Goal: Task Accomplishment & Management: Manage account settings

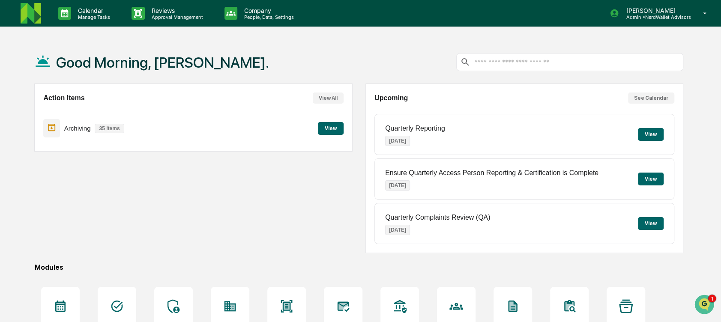
scroll to position [92, 0]
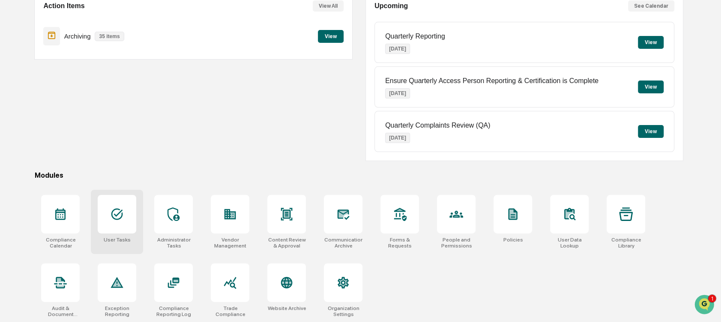
click at [125, 222] on div at bounding box center [117, 214] width 39 height 39
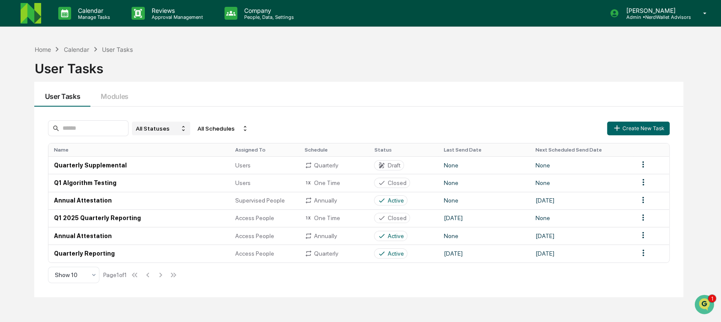
click at [174, 123] on div "All Statuses" at bounding box center [161, 129] width 58 height 14
click at [186, 80] on div "Home Calendar User Tasks User Tasks User Tasks Modules All Statuses All Schedul…" at bounding box center [358, 202] width 675 height 322
click at [636, 130] on button "Create New Task" at bounding box center [638, 129] width 63 height 14
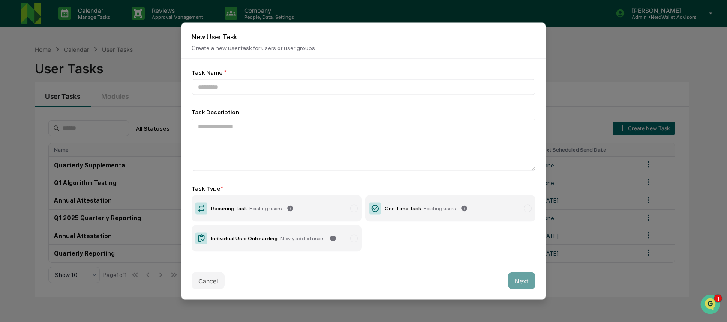
click at [482, 212] on label "One Time Task - Existing users" at bounding box center [450, 208] width 170 height 27
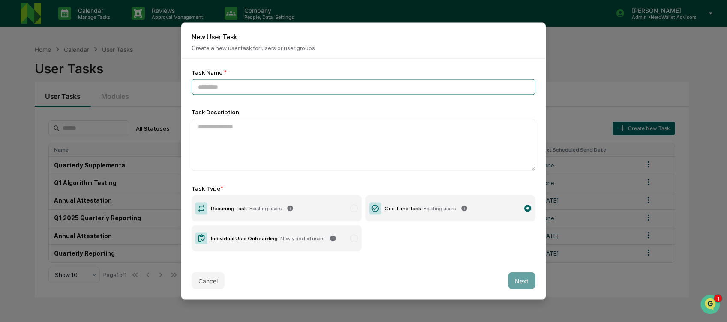
click at [269, 86] on input at bounding box center [364, 87] width 344 height 16
type input "**********"
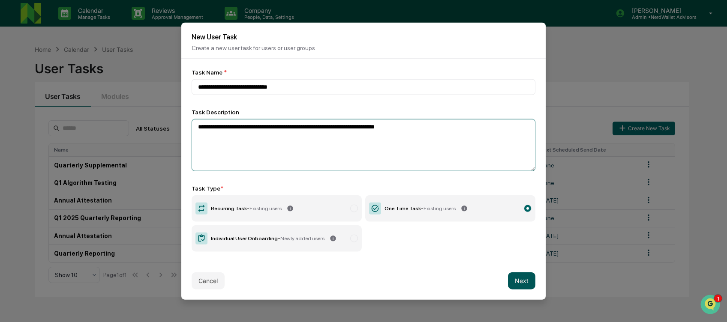
type textarea "**********"
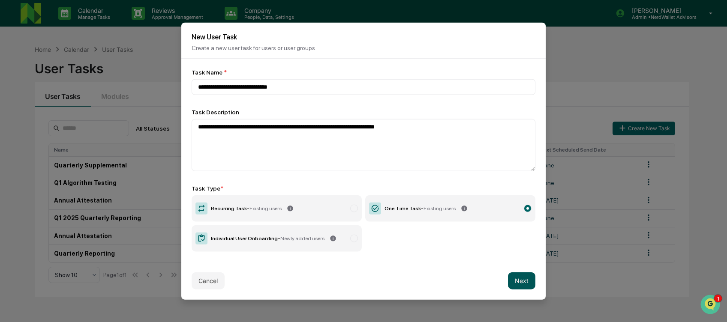
click at [528, 275] on button "Next" at bounding box center [521, 280] width 27 height 17
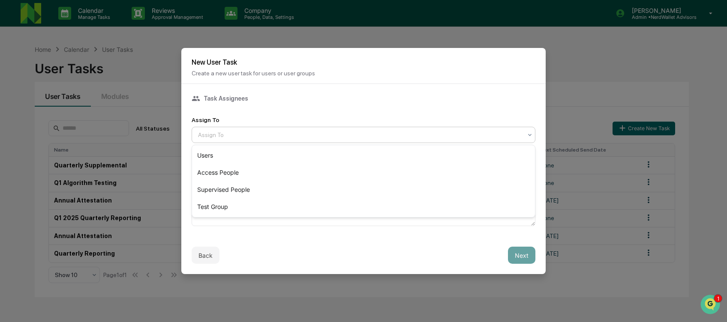
click at [315, 127] on div "Assign To" at bounding box center [364, 135] width 344 height 16
click at [345, 84] on div "Task Assignees Assign To 4 results available. Use Up and Down to choose options…" at bounding box center [363, 160] width 364 height 153
click at [333, 104] on div "Task Assignees Assign To Assign To Task Email Note Will be included in the emai…" at bounding box center [364, 160] width 344 height 132
click at [198, 274] on div "Back Next" at bounding box center [363, 256] width 364 height 38
click at [210, 251] on button "Back" at bounding box center [206, 255] width 28 height 17
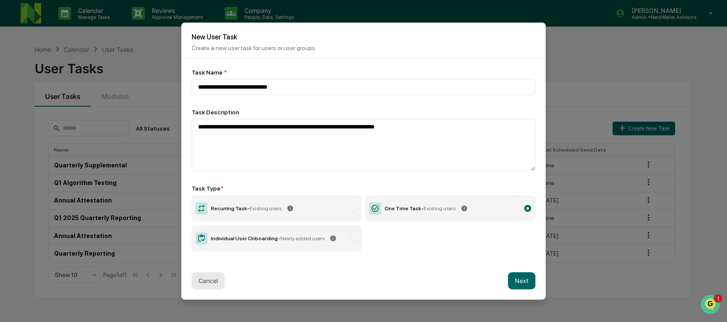
click at [208, 282] on button "Cancel" at bounding box center [208, 280] width 33 height 17
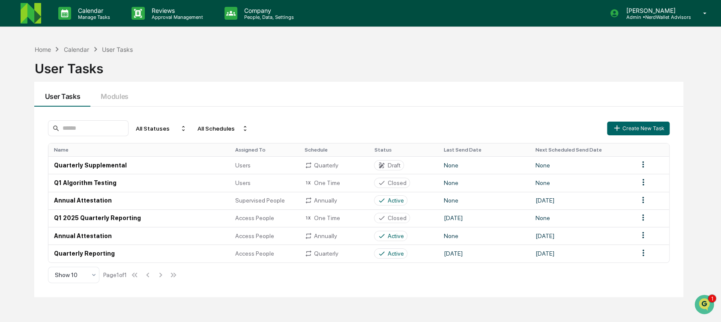
click at [31, 28] on div "Calendar Manage Tasks Reviews Approval Management Company People, Data, Setting…" at bounding box center [360, 181] width 721 height 363
click at [25, 4] on img at bounding box center [31, 13] width 21 height 21
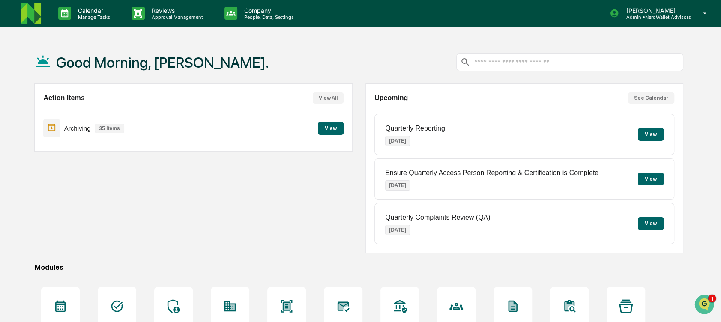
scroll to position [92, 0]
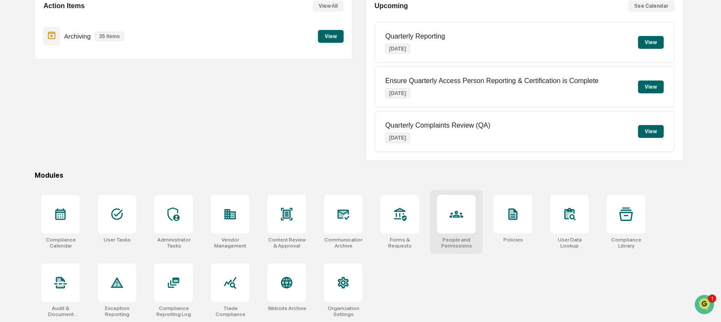
click at [456, 243] on div "People and Permissions" at bounding box center [456, 243] width 39 height 12
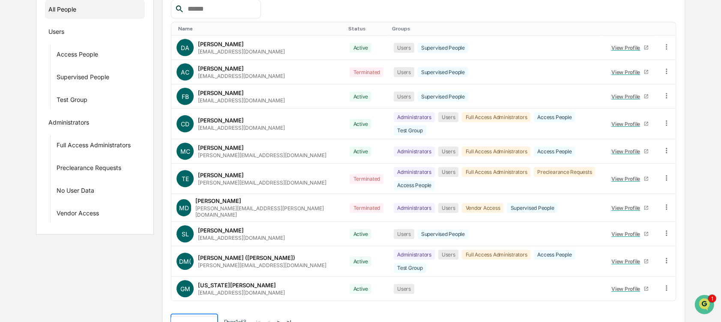
scroll to position [198, 0]
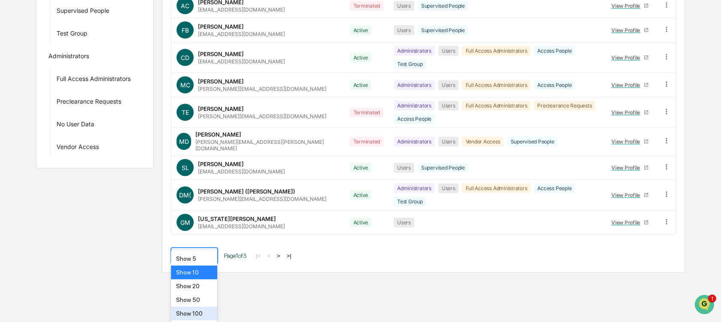
click at [211, 273] on body "Calendar Manage Tasks Reviews Approval Management Company People, Data, Setting…" at bounding box center [360, 38] width 721 height 469
click at [96, 202] on div "Groups New All People Users Access People Supervised People Test Group Administ…" at bounding box center [360, 87] width 649 height 372
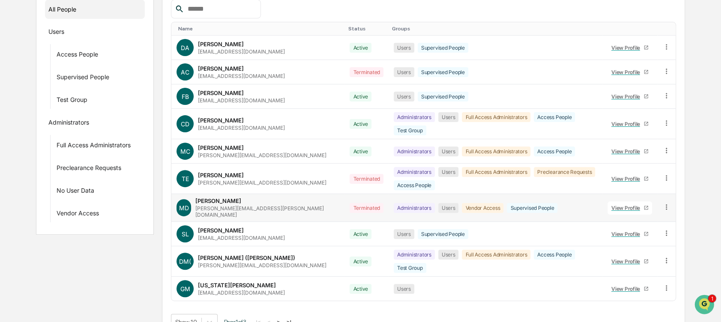
click at [669, 203] on icon at bounding box center [667, 207] width 8 height 8
click at [644, 230] on div "Change Status" at bounding box center [628, 238] width 85 height 17
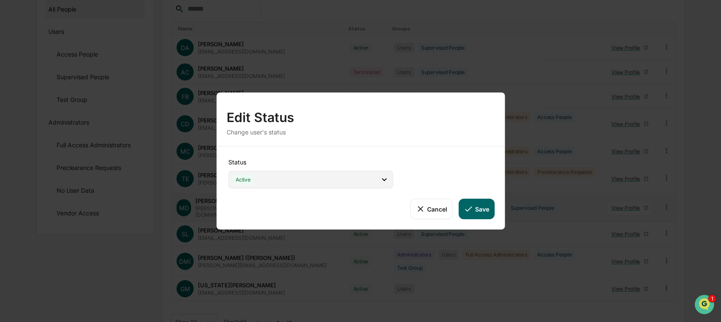
click at [345, 178] on div "Active" at bounding box center [310, 180] width 165 height 18
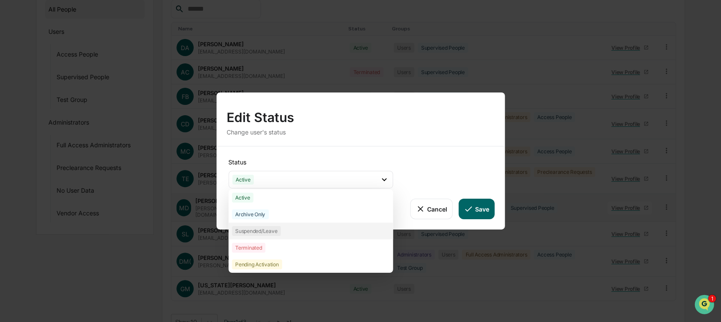
click at [300, 227] on div "Suspended/Leave" at bounding box center [310, 231] width 165 height 17
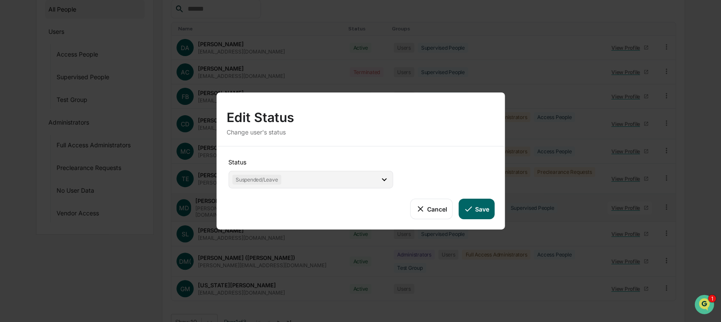
click at [307, 183] on div "Suspended/Leave" at bounding box center [310, 180] width 165 height 18
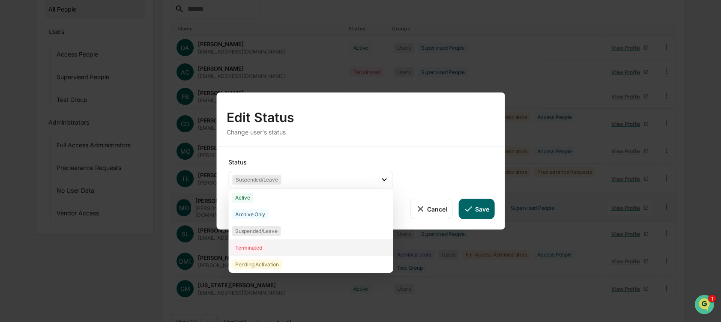
click at [291, 243] on div "Terminated" at bounding box center [310, 248] width 165 height 17
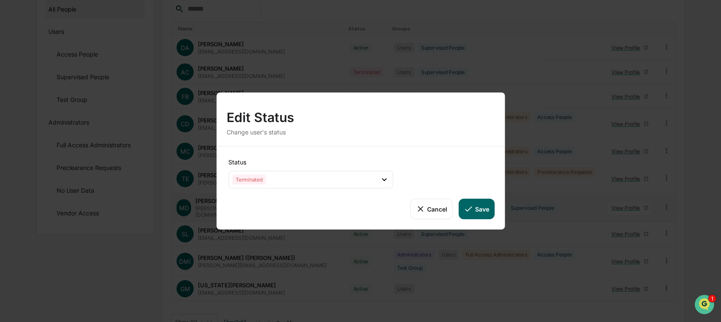
click at [462, 204] on button "Save" at bounding box center [477, 209] width 36 height 21
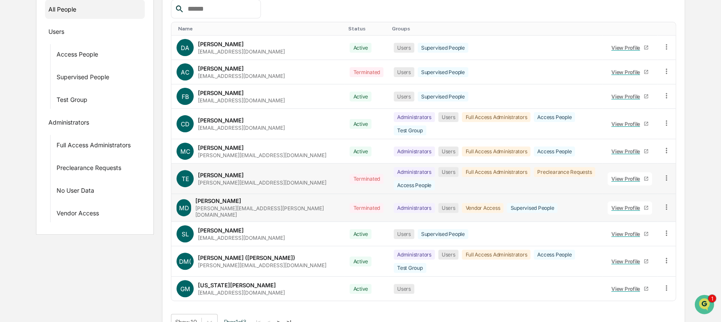
click at [664, 174] on icon at bounding box center [667, 178] width 8 height 8
click at [704, 168] on div "Home Company People and Permissions People and Permissions Manage all users wit…" at bounding box center [360, 125] width 721 height 428
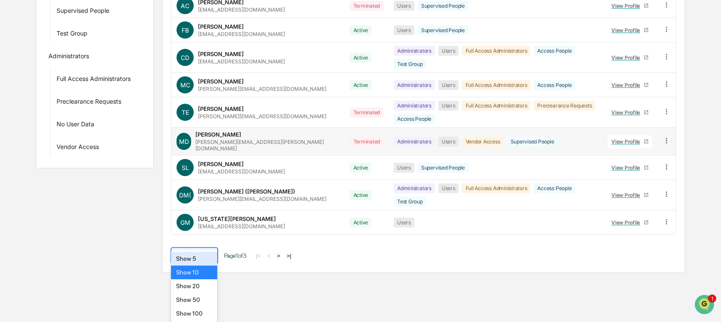
click at [204, 273] on body "Calendar Manage Tasks Reviews Approval Management Company People, Data, Setting…" at bounding box center [360, 38] width 721 height 469
click at [197, 313] on div "Show 100" at bounding box center [194, 314] width 46 height 14
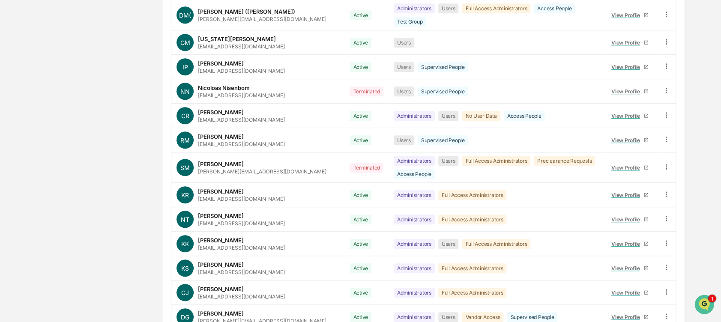
scroll to position [381, 0]
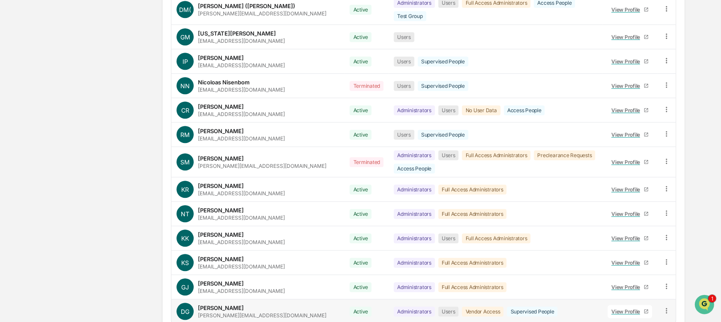
click at [620, 309] on div "View Profile" at bounding box center [628, 312] width 32 height 6
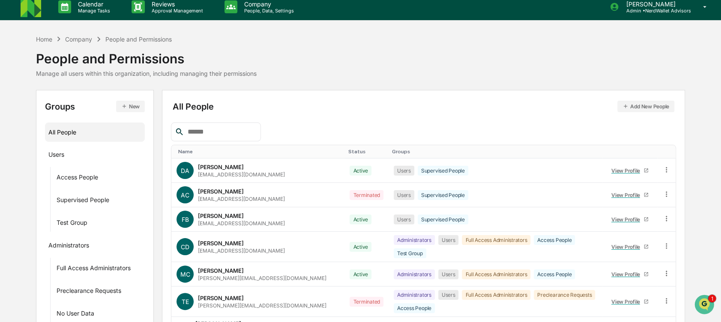
scroll to position [126, 0]
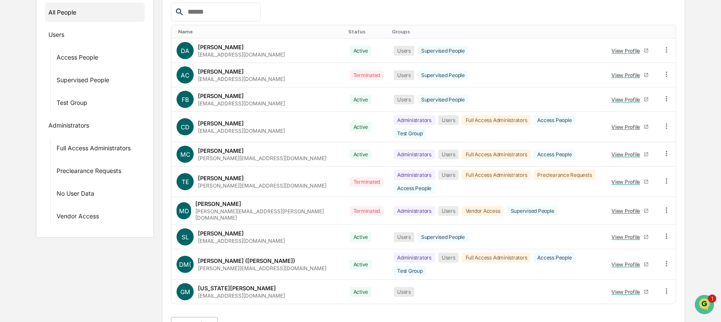
click at [209, 304] on body "Calendar Manage Tasks Reviews Approval Management Company People, Data, Setting…" at bounding box center [360, 108] width 721 height 469
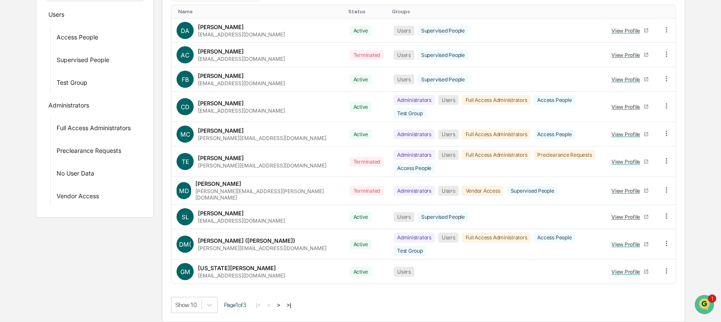
scroll to position [129, 0]
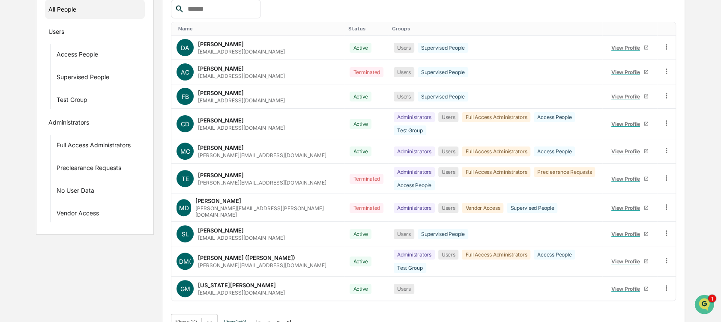
click at [73, 268] on div "Groups New All People Users Access People Supervised People Test Group Administ…" at bounding box center [360, 153] width 649 height 372
click at [207, 310] on body "Calendar Manage Tasks Reviews Approval Management Company People, Data, Setting…" at bounding box center [360, 105] width 721 height 469
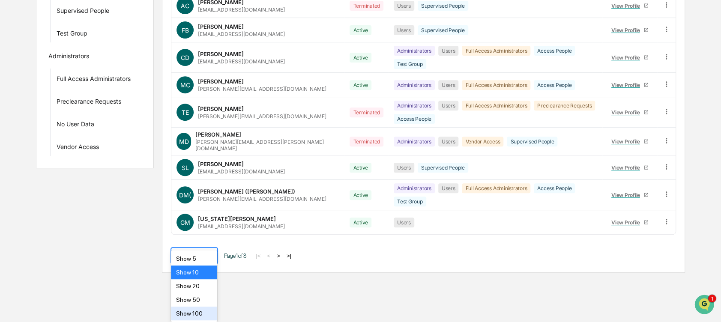
click at [197, 312] on div "Show 100" at bounding box center [194, 314] width 46 height 14
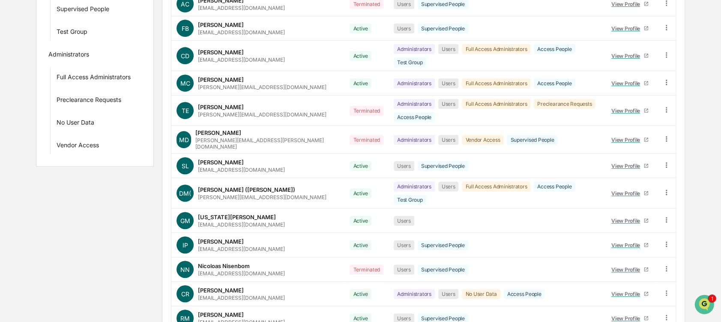
scroll to position [403, 0]
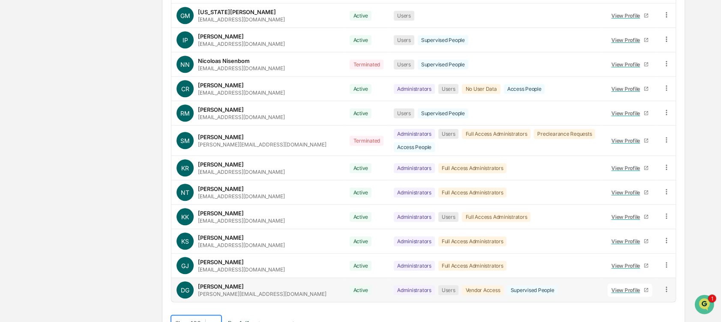
click at [668, 285] on icon at bounding box center [667, 289] width 8 height 8
click at [645, 315] on div "Change Status" at bounding box center [628, 320] width 71 height 10
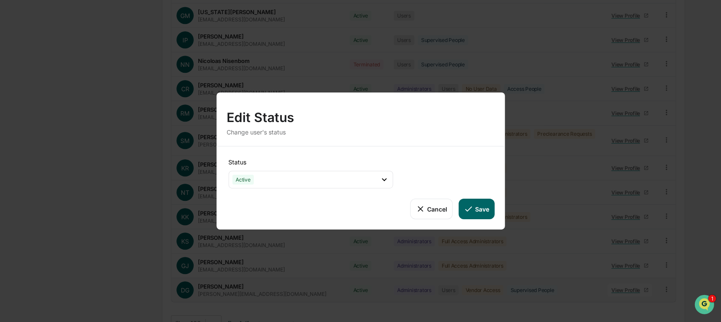
click at [432, 210] on button "Cancel" at bounding box center [432, 209] width 42 height 21
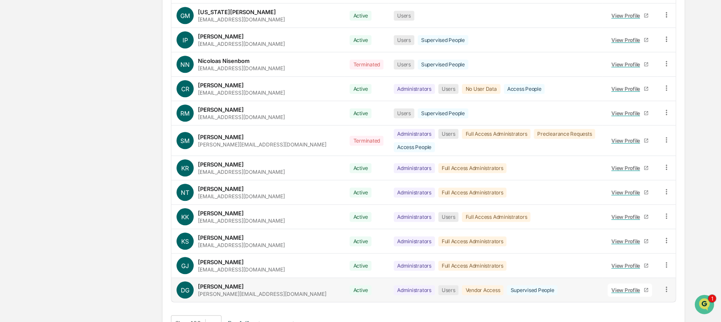
click at [661, 278] on td at bounding box center [666, 290] width 18 height 24
click at [667, 285] on icon at bounding box center [667, 289] width 8 height 8
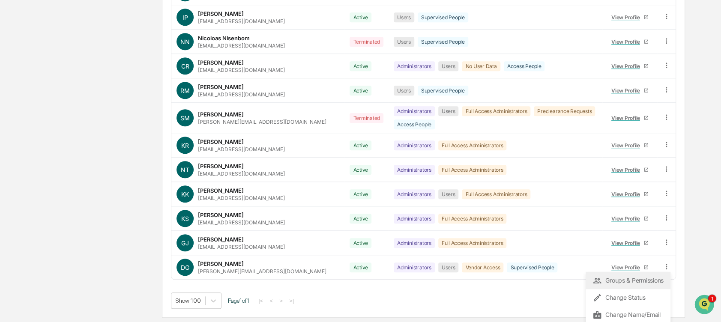
click at [626, 276] on div "Groups & Permissions" at bounding box center [628, 281] width 71 height 10
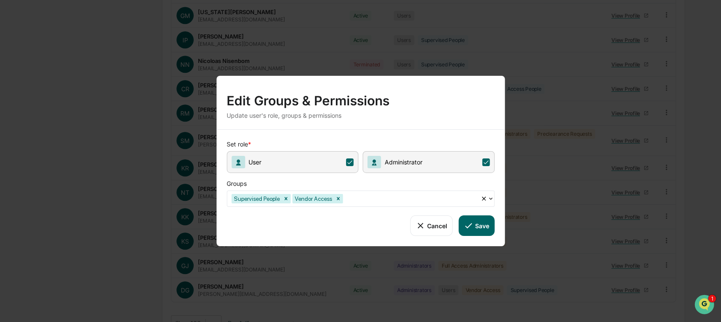
click at [426, 225] on button "Cancel" at bounding box center [432, 226] width 42 height 21
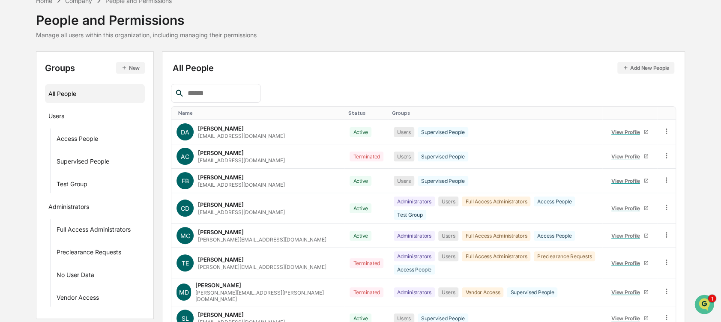
scroll to position [45, 0]
click at [70, 182] on div "Test Group" at bounding box center [72, 185] width 31 height 10
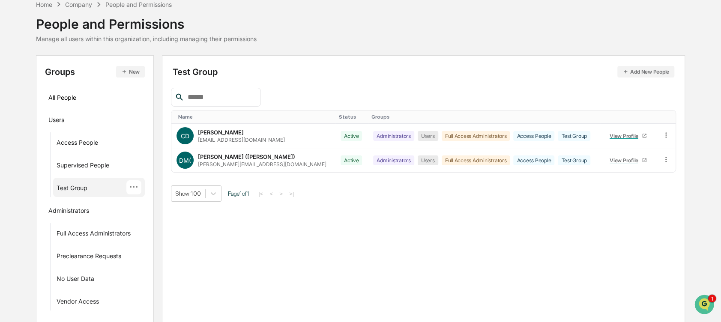
click at [137, 188] on div "···" at bounding box center [133, 187] width 15 height 14
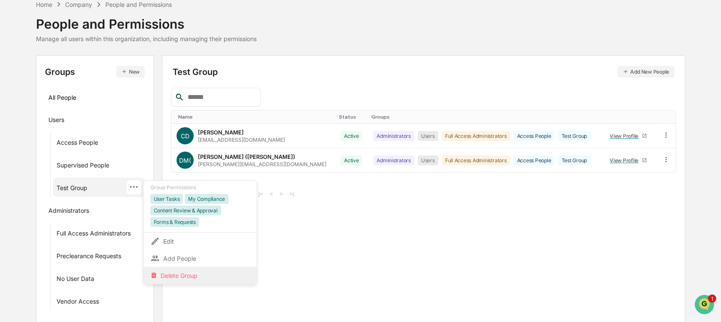
click at [172, 271] on div "Delete Group" at bounding box center [199, 275] width 99 height 10
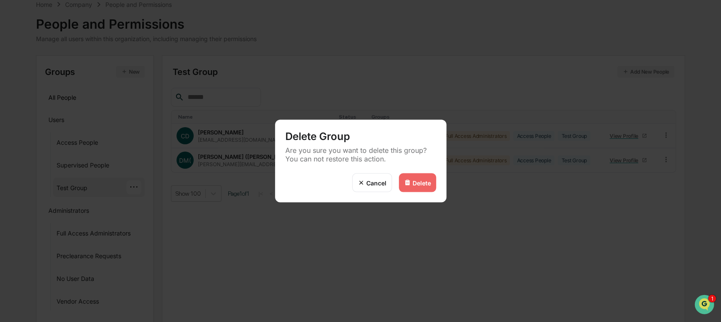
click at [372, 182] on div "Cancel" at bounding box center [376, 182] width 20 height 7
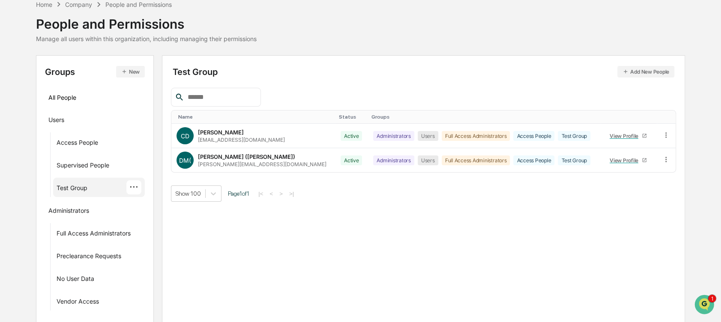
click at [133, 73] on button "New" at bounding box center [130, 72] width 29 height 12
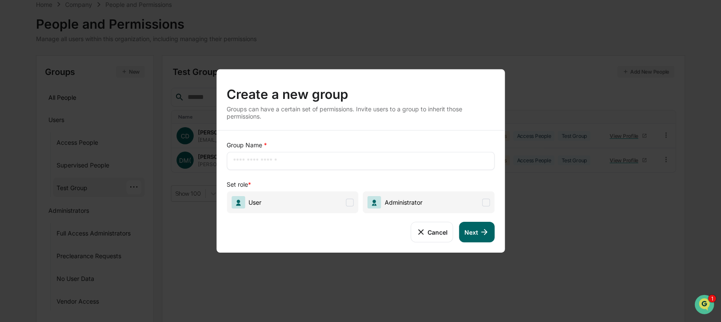
click at [318, 206] on span "User" at bounding box center [293, 203] width 132 height 22
click at [327, 162] on input "text" at bounding box center [360, 161] width 255 height 9
type input "*****"
click at [478, 230] on button "Next" at bounding box center [476, 232] width 35 height 21
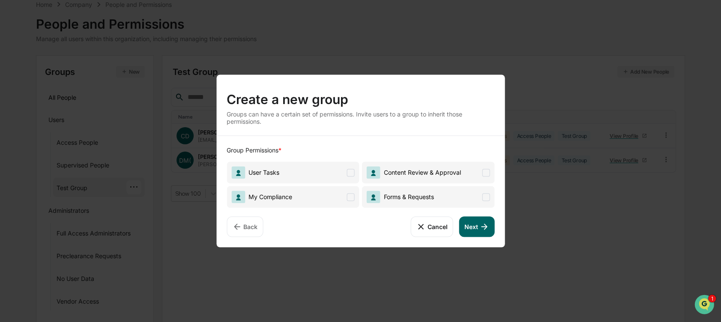
click at [329, 169] on span "User Tasks" at bounding box center [293, 173] width 133 height 22
click at [332, 193] on span "My Compliance" at bounding box center [293, 197] width 133 height 22
click at [440, 192] on span "Forms & Requests" at bounding box center [428, 197] width 133 height 22
click at [396, 200] on span "Forms & Requests" at bounding box center [408, 196] width 54 height 7
click at [472, 223] on button "Next" at bounding box center [476, 226] width 35 height 21
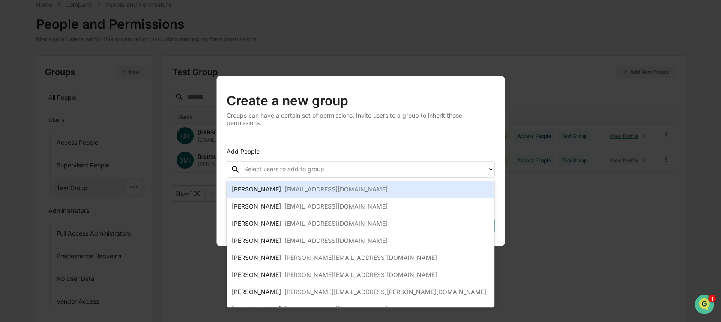
click at [415, 170] on div at bounding box center [363, 170] width 239 height 10
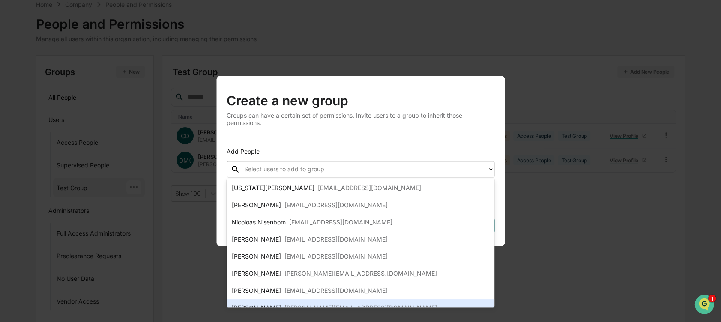
click at [303, 303] on div "[PERSON_NAME][EMAIL_ADDRESS][DOMAIN_NAME]" at bounding box center [361, 308] width 153 height 10
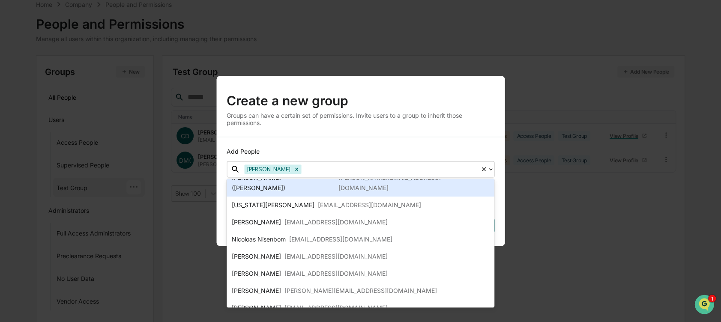
click at [303, 144] on div "Add People option [PERSON_NAME], selected. 16 results available. Use Up and Dow…" at bounding box center [360, 191] width 288 height 109
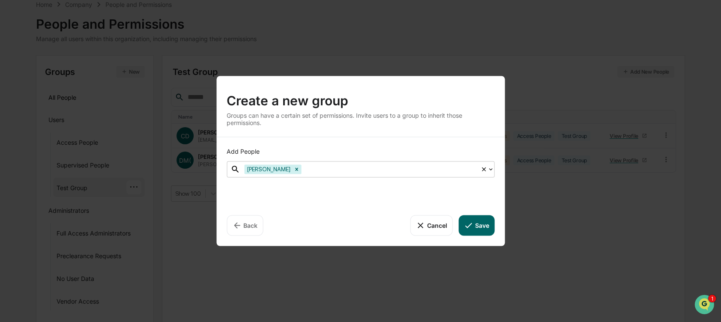
click at [491, 169] on icon at bounding box center [490, 169] width 3 height 2
click at [484, 219] on button "Save" at bounding box center [477, 225] width 36 height 21
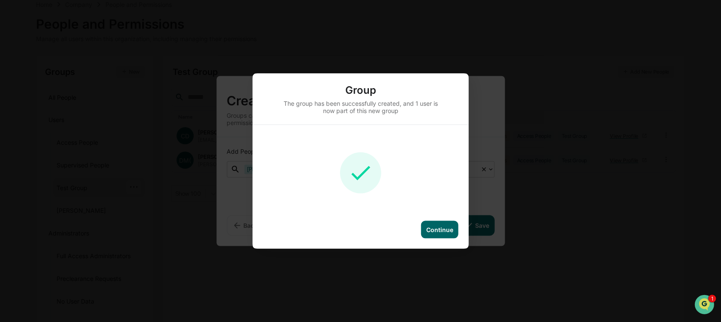
click at [443, 233] on div "Continue" at bounding box center [439, 229] width 27 height 7
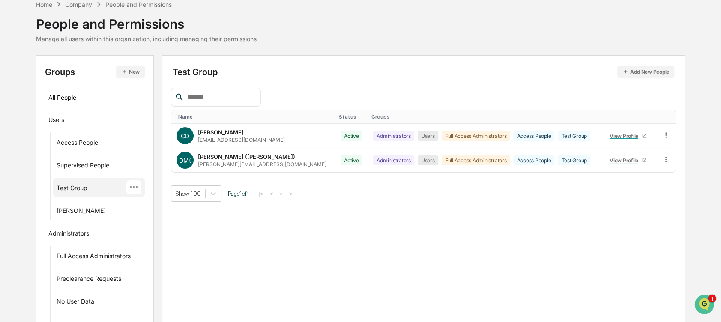
scroll to position [0, 0]
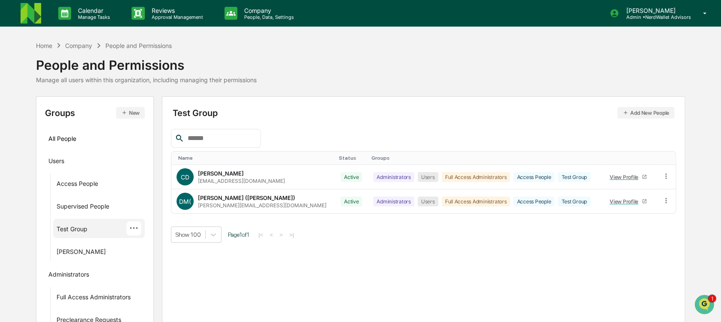
click at [18, 15] on div "Calendar Manage Tasks Reviews Approval Management Company People, Data, Setting…" at bounding box center [360, 13] width 721 height 27
click at [24, 15] on img at bounding box center [31, 13] width 21 height 21
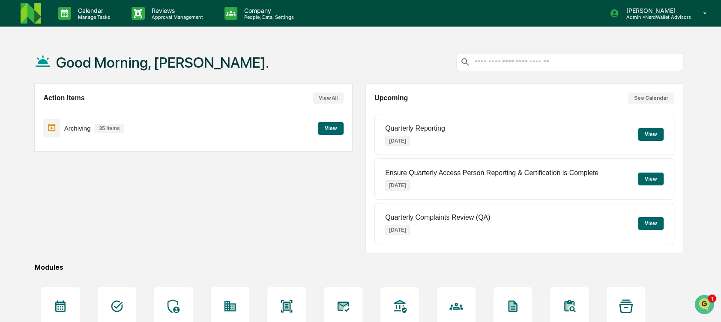
scroll to position [92, 0]
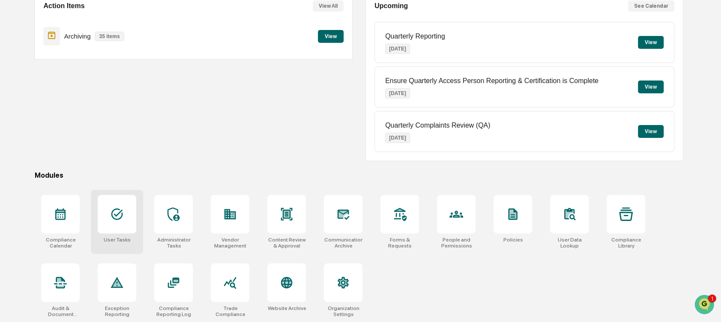
click at [124, 230] on div at bounding box center [117, 214] width 39 height 39
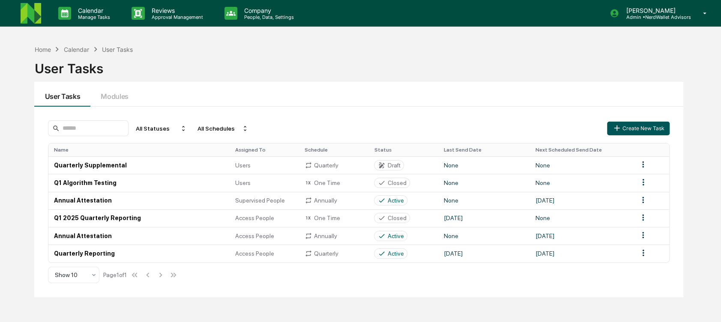
click at [647, 126] on button "Create New Task" at bounding box center [638, 129] width 63 height 14
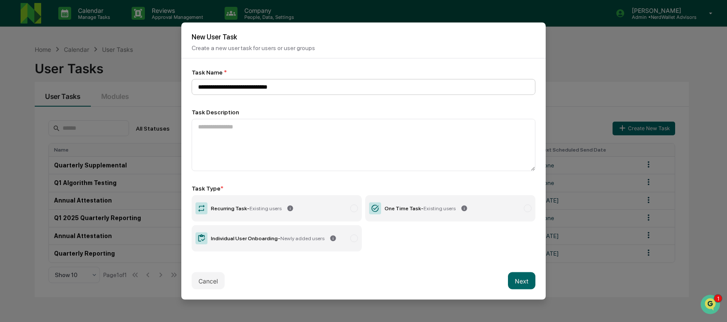
type input "**********"
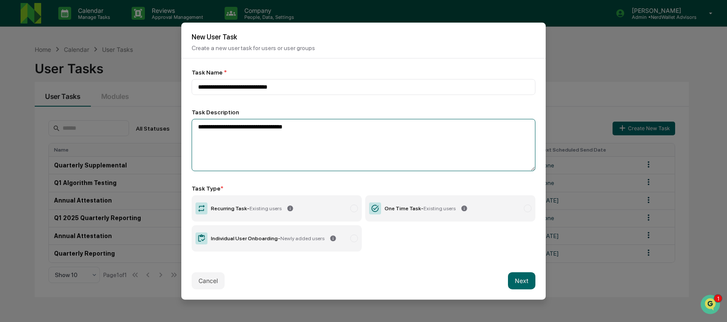
type textarea "**********"
